Goal: Navigation & Orientation: Go to known website

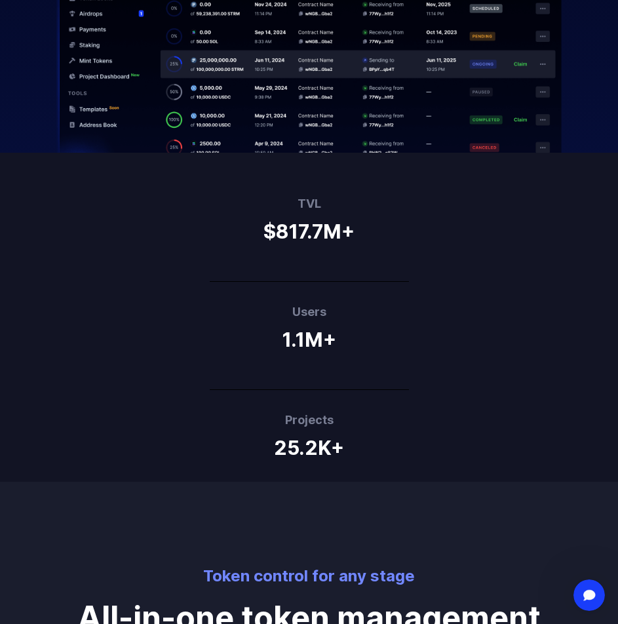
scroll to position [589, 0]
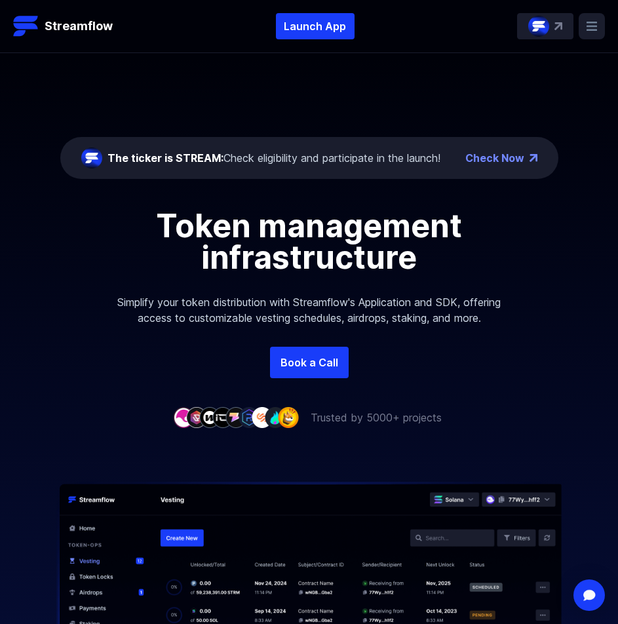
click at [586, 22] on rect at bounding box center [591, 26] width 26 height 26
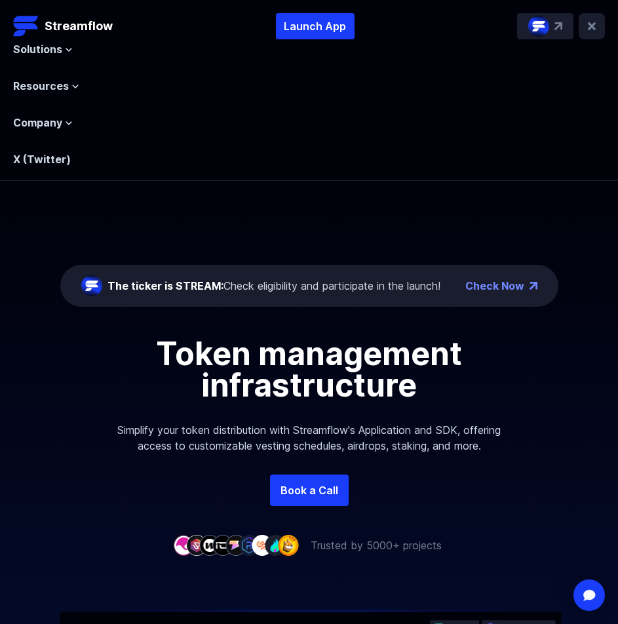
click at [532, 28] on img at bounding box center [538, 26] width 21 height 21
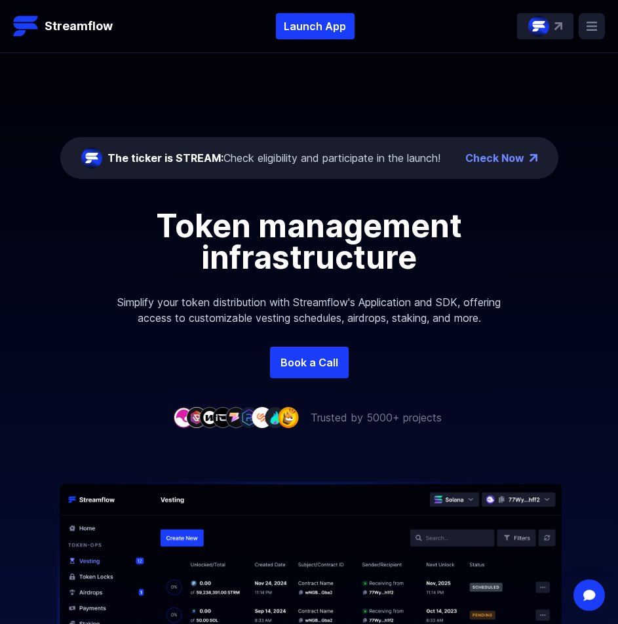
click at [546, 24] on img at bounding box center [538, 26] width 21 height 21
